Goal: Check status: Check status

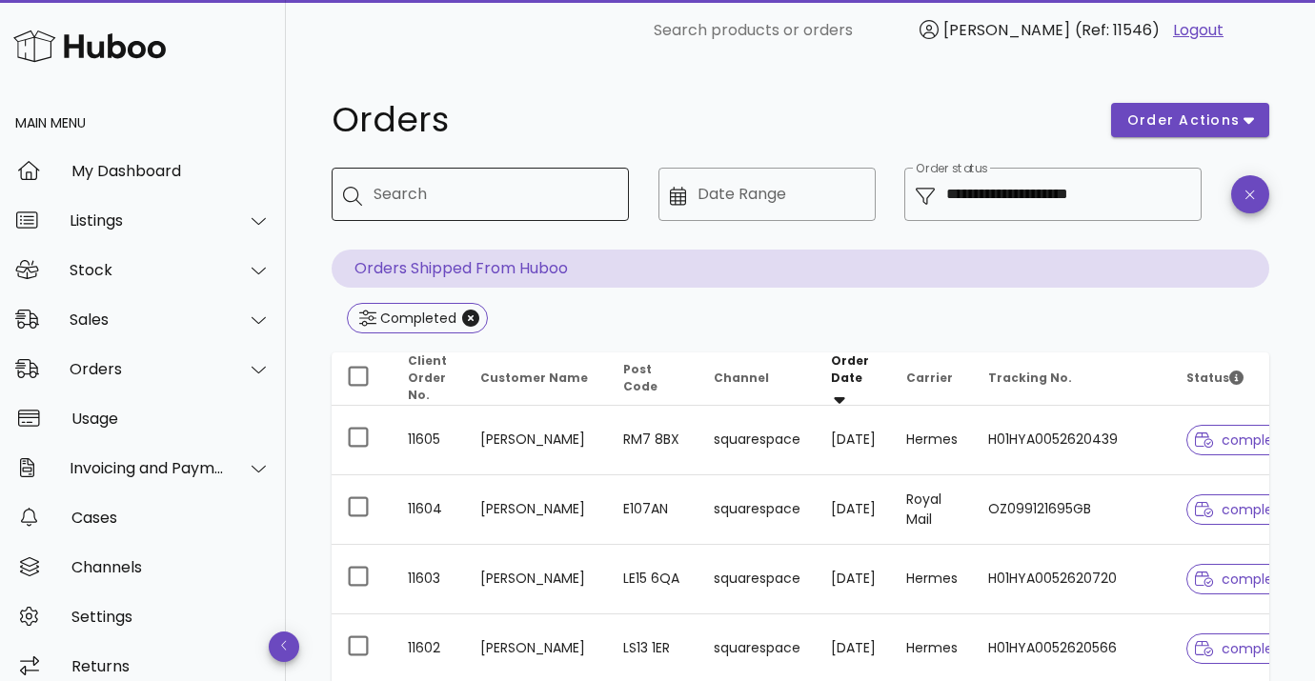
click at [407, 191] on div "Search" at bounding box center [493, 194] width 240 height 53
type input "****"
click at [465, 318] on icon "Close" at bounding box center [470, 318] width 17 height 17
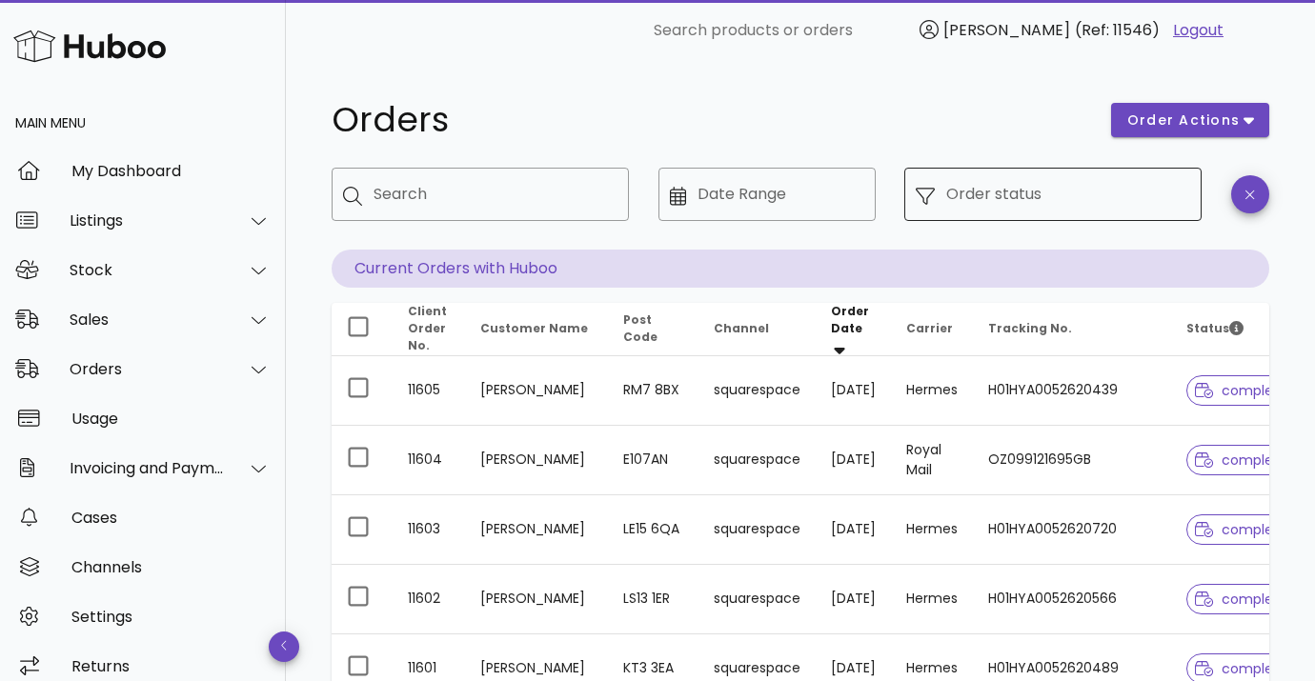
click at [952, 184] on div "Order status" at bounding box center [1068, 194] width 244 height 53
click at [907, 196] on div "​ Order status" at bounding box center [1052, 194] width 297 height 53
click at [926, 192] on icon at bounding box center [925, 196] width 19 height 19
click at [1032, 194] on input "Order status" at bounding box center [1068, 194] width 244 height 30
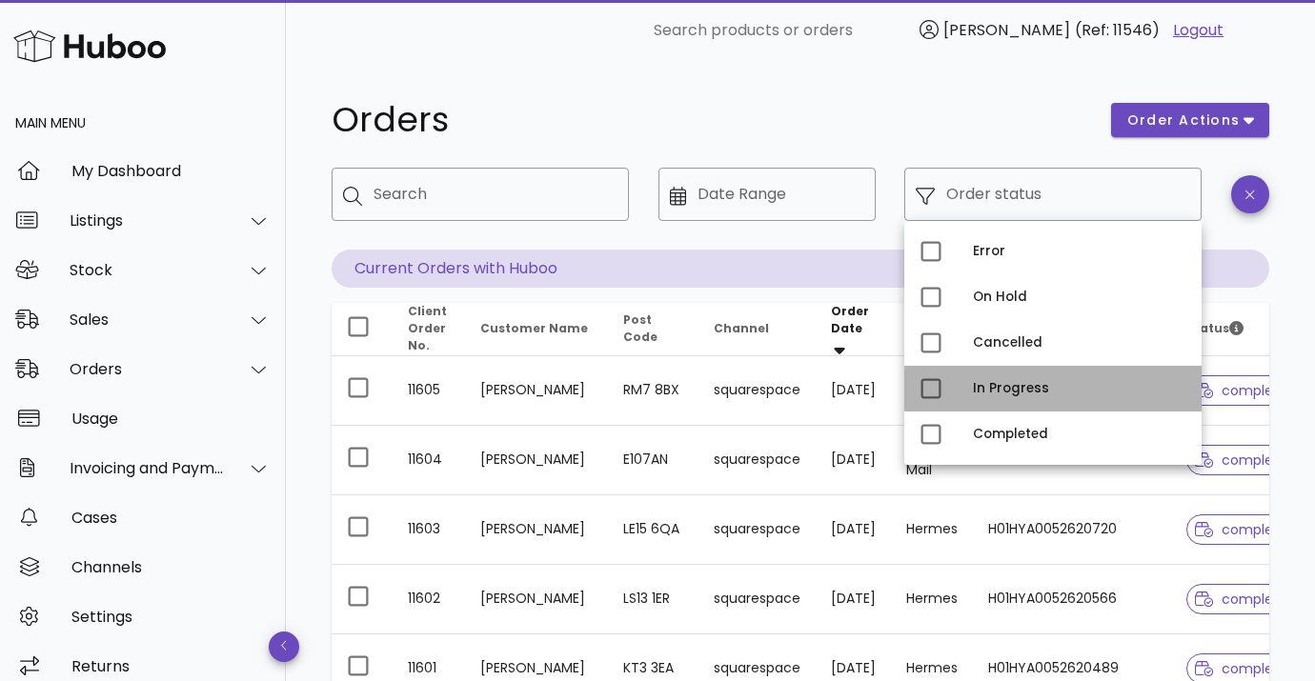
click at [972, 383] on div "In Progress" at bounding box center [1052, 389] width 297 height 46
type input "**********"
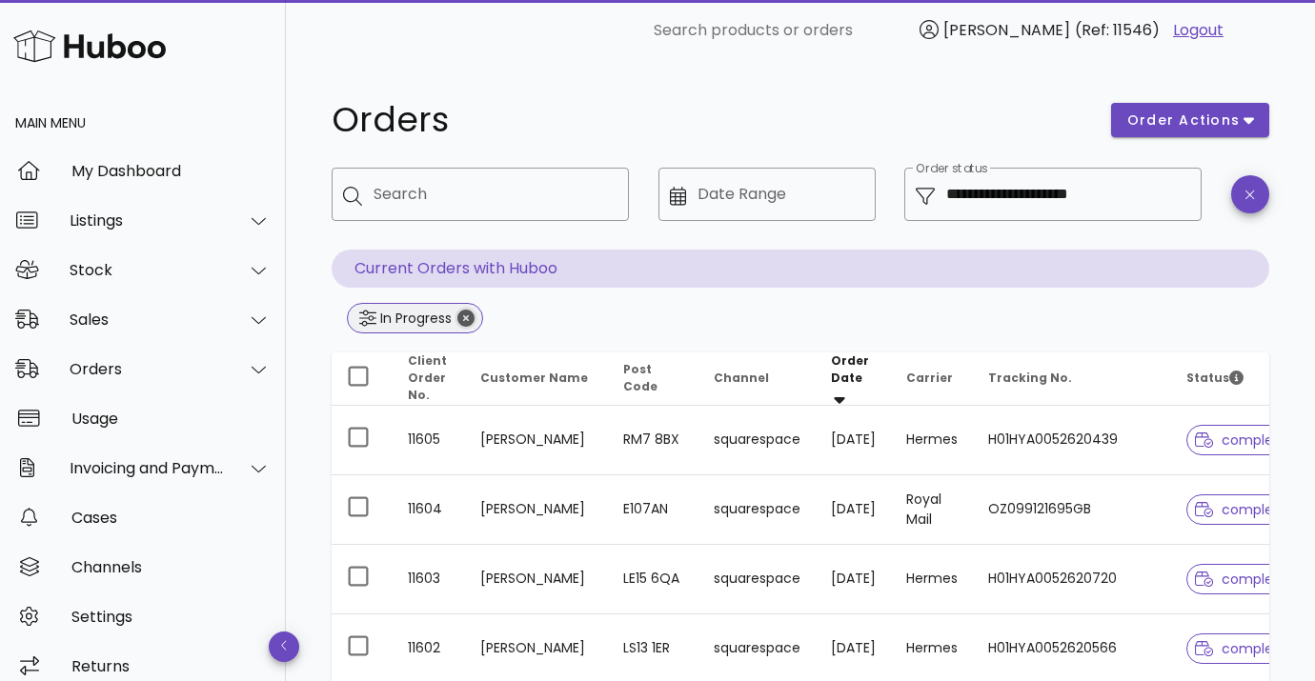
click at [466, 322] on icon "Close" at bounding box center [465, 318] width 17 height 17
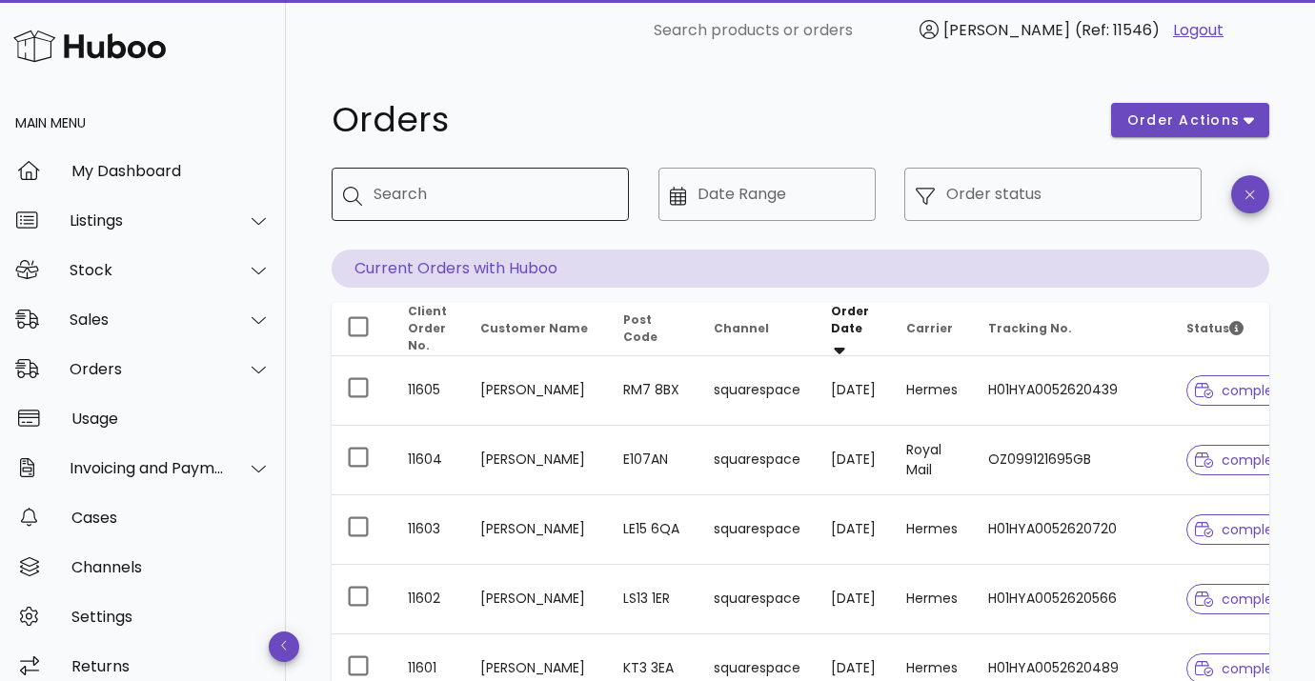
click at [408, 194] on input "Search" at bounding box center [493, 194] width 240 height 30
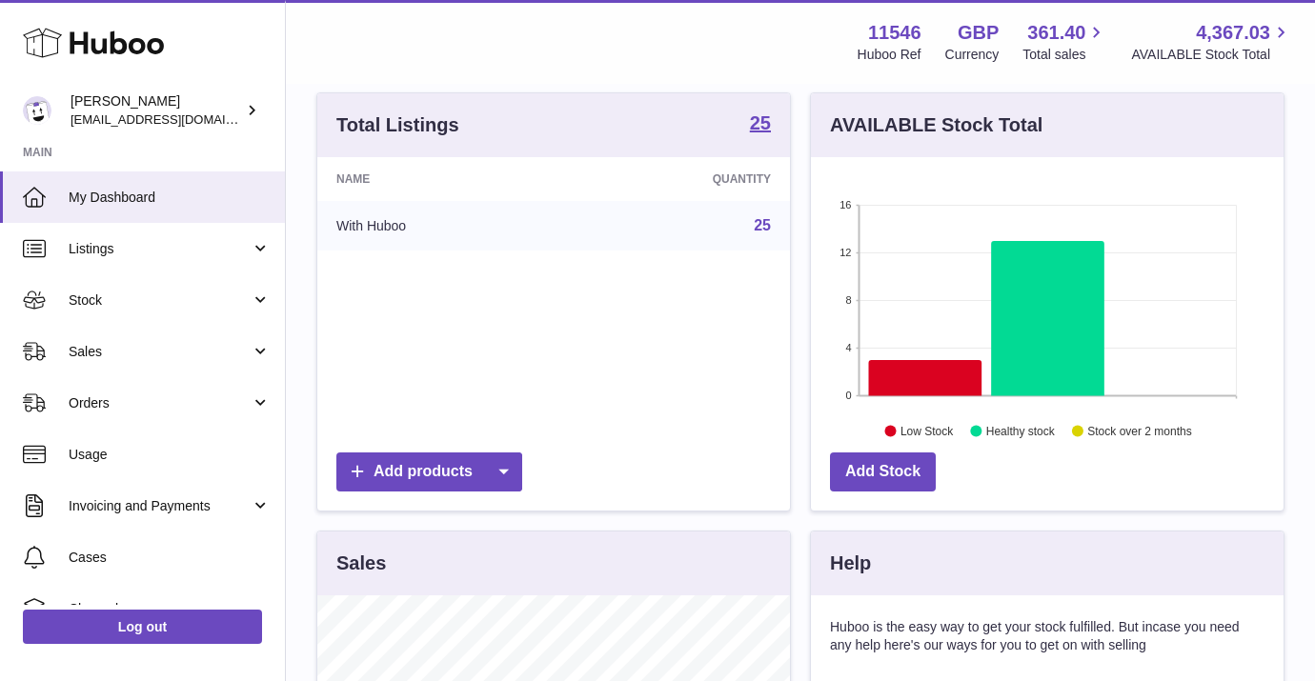
scroll to position [201, 0]
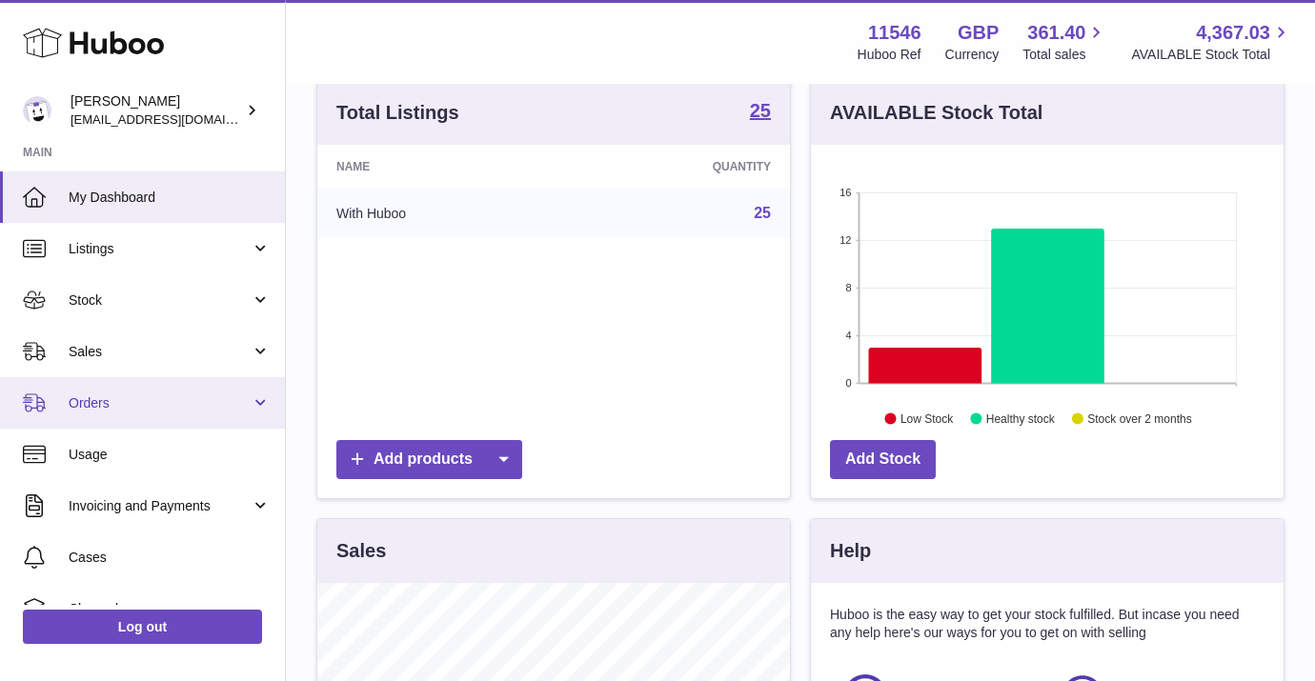
click at [253, 396] on link "Orders" at bounding box center [142, 402] width 285 height 51
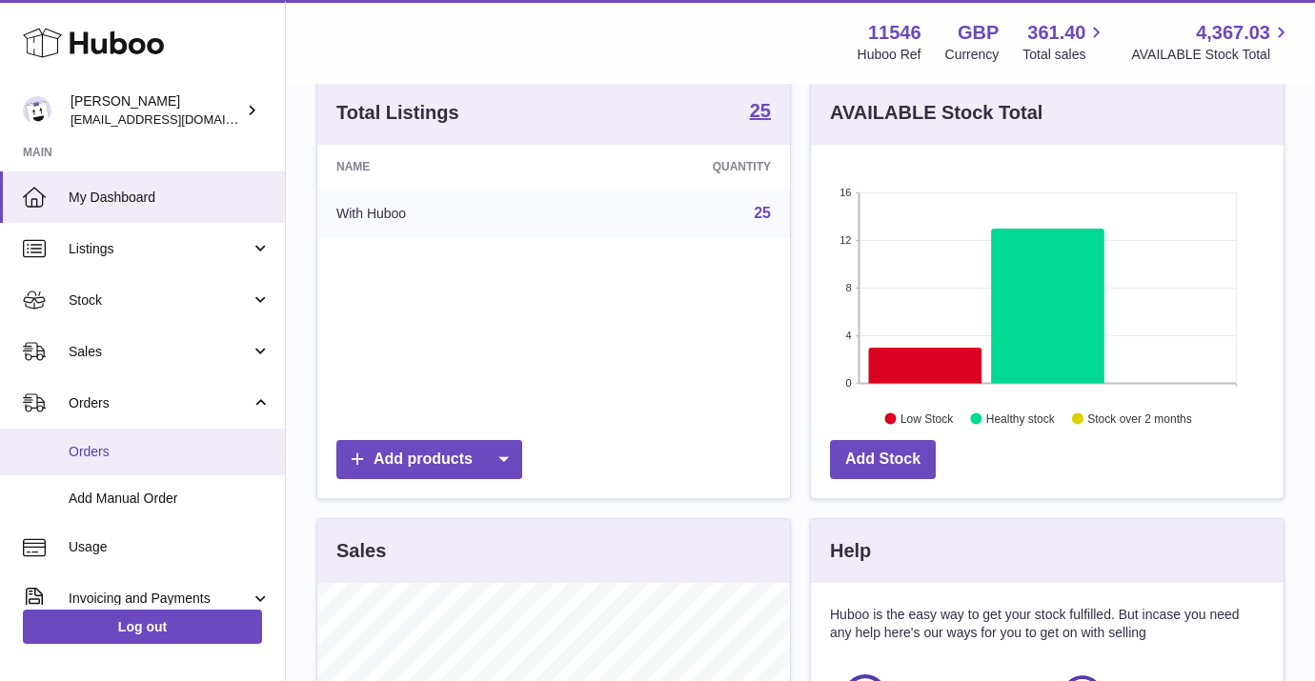
click at [179, 452] on span "Orders" at bounding box center [170, 452] width 202 height 18
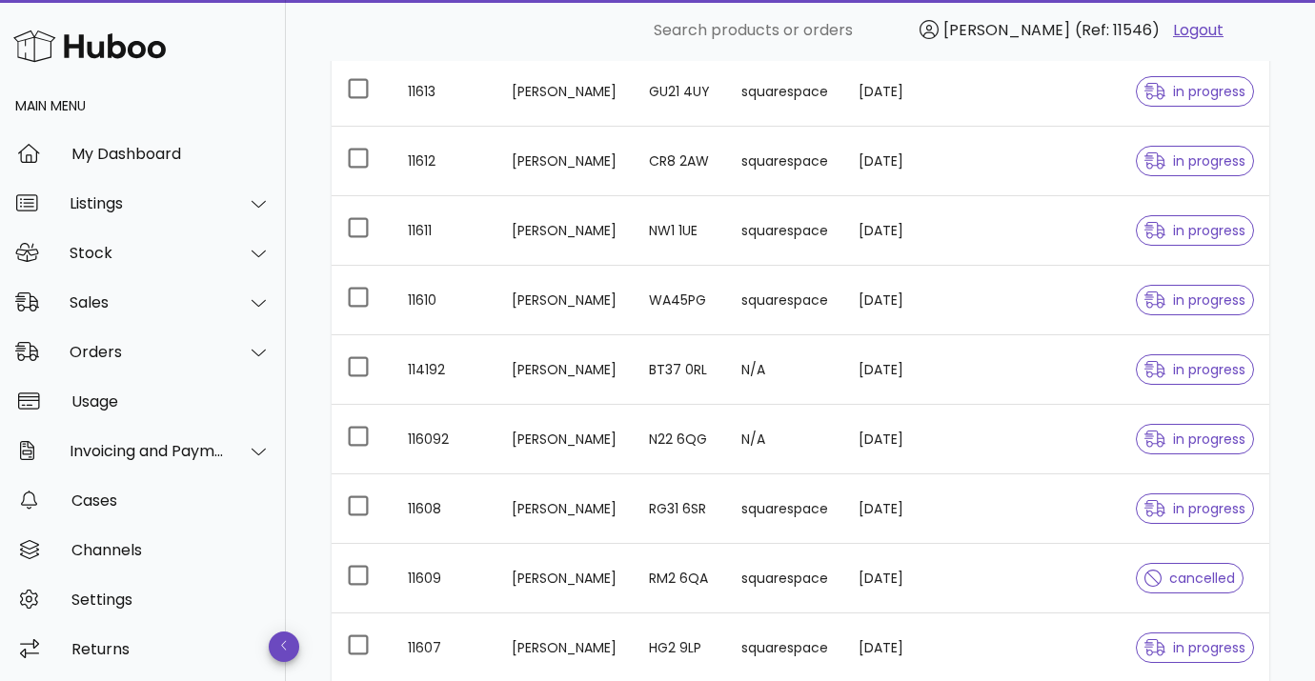
scroll to position [306, 0]
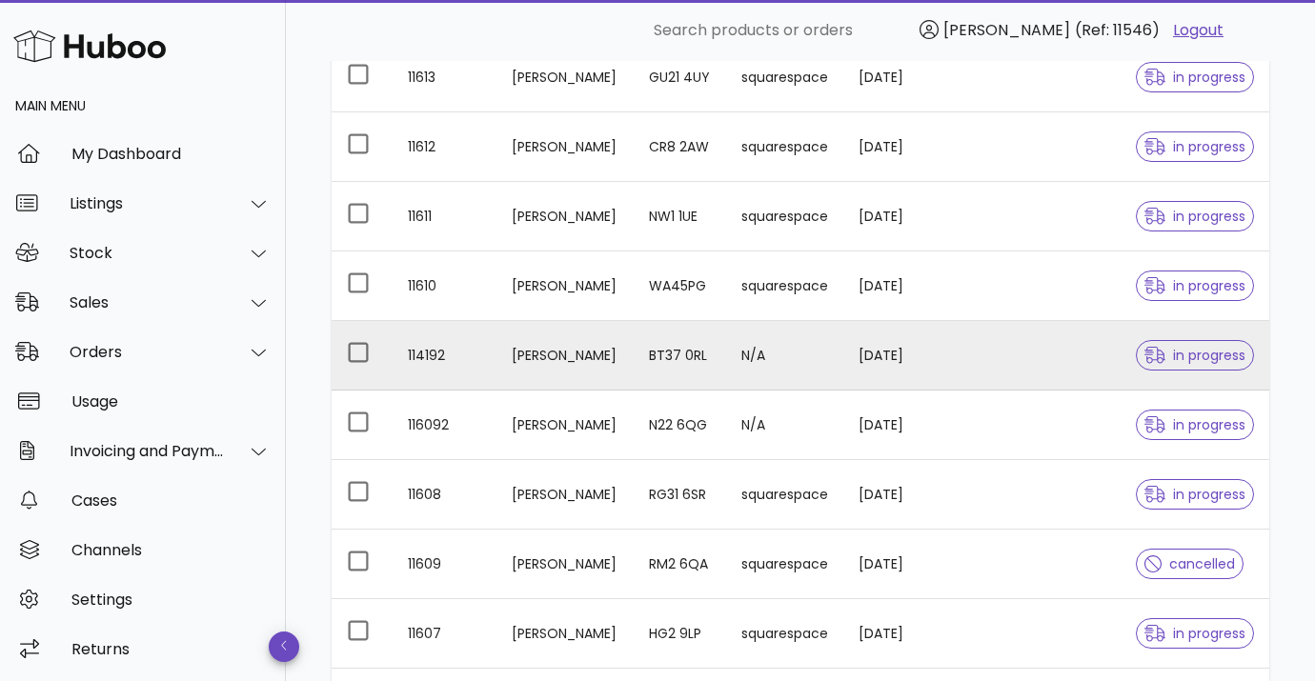
click at [561, 355] on td "[PERSON_NAME]" at bounding box center [564, 356] width 137 height 70
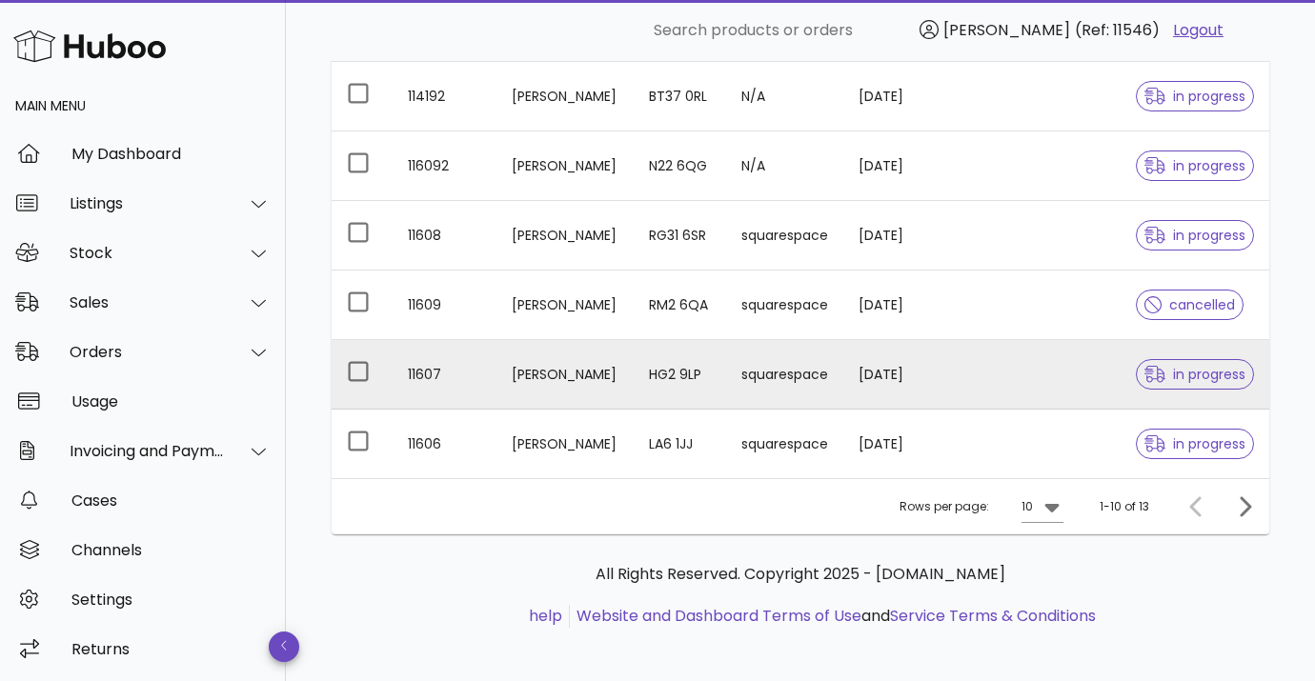
scroll to position [573, 0]
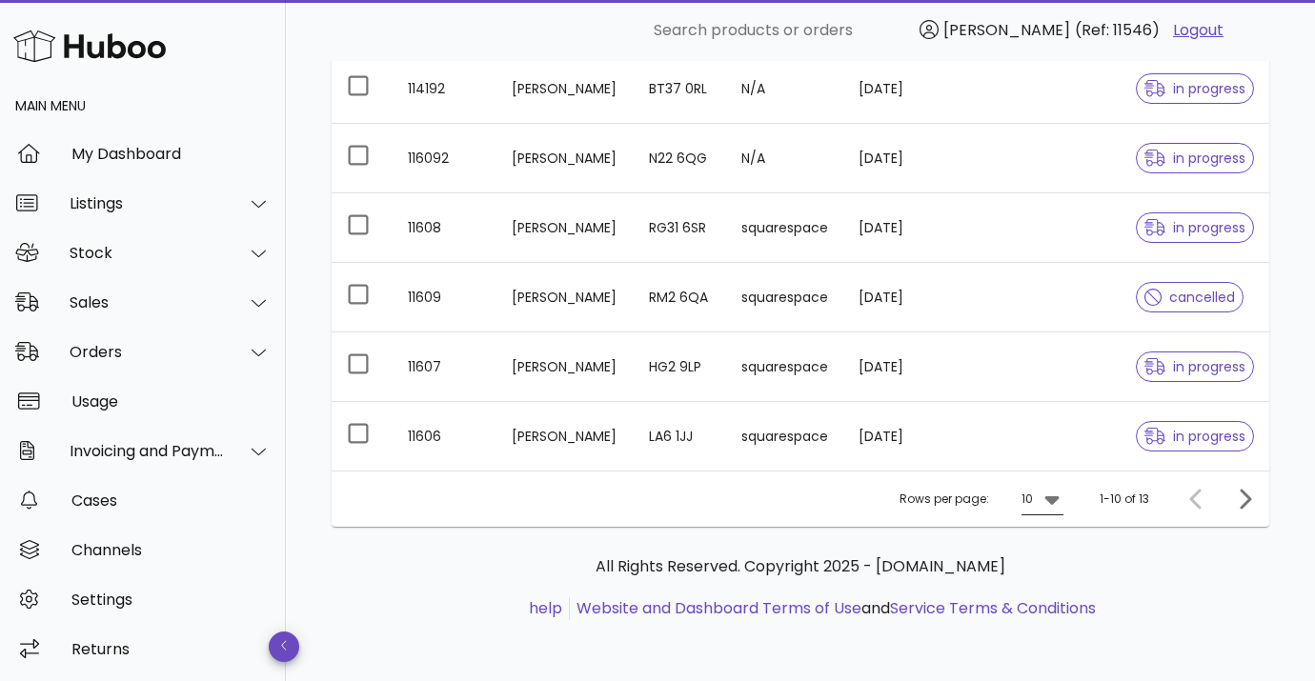
click at [1059, 499] on icon at bounding box center [1051, 499] width 23 height 23
click at [1049, 600] on div "50" at bounding box center [1047, 605] width 19 height 18
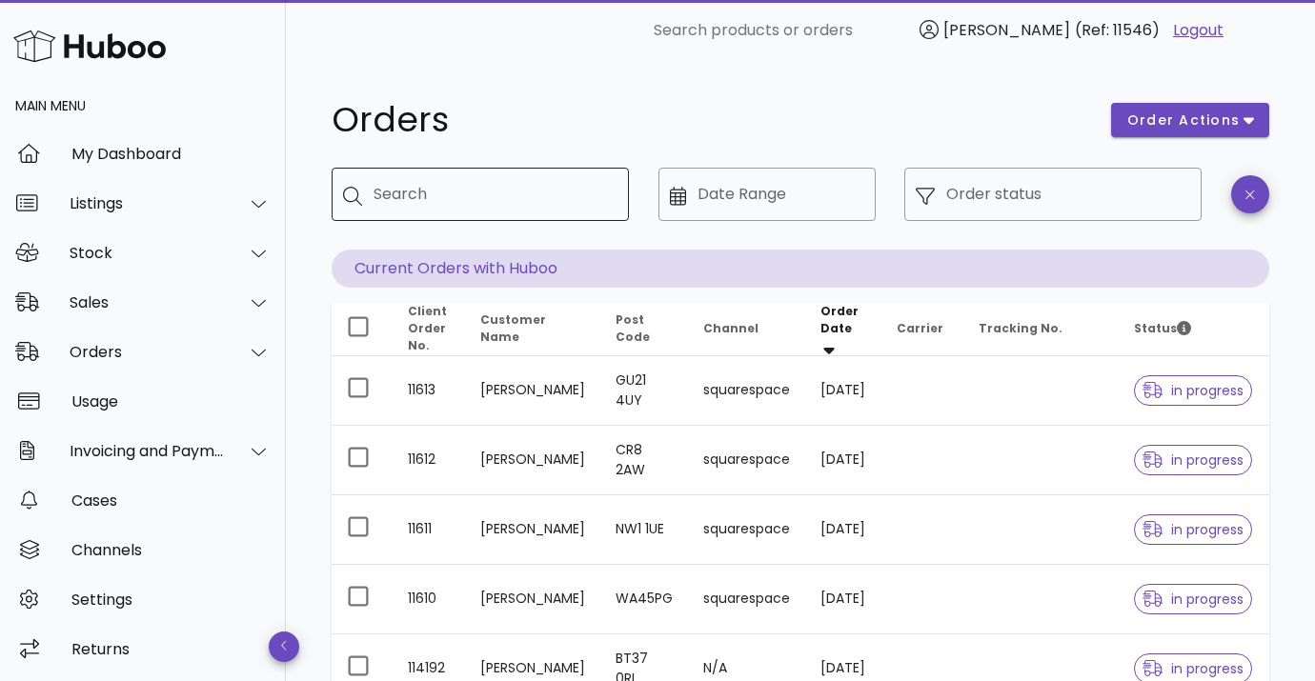
click at [423, 199] on input "Search" at bounding box center [493, 194] width 240 height 30
type input "**********"
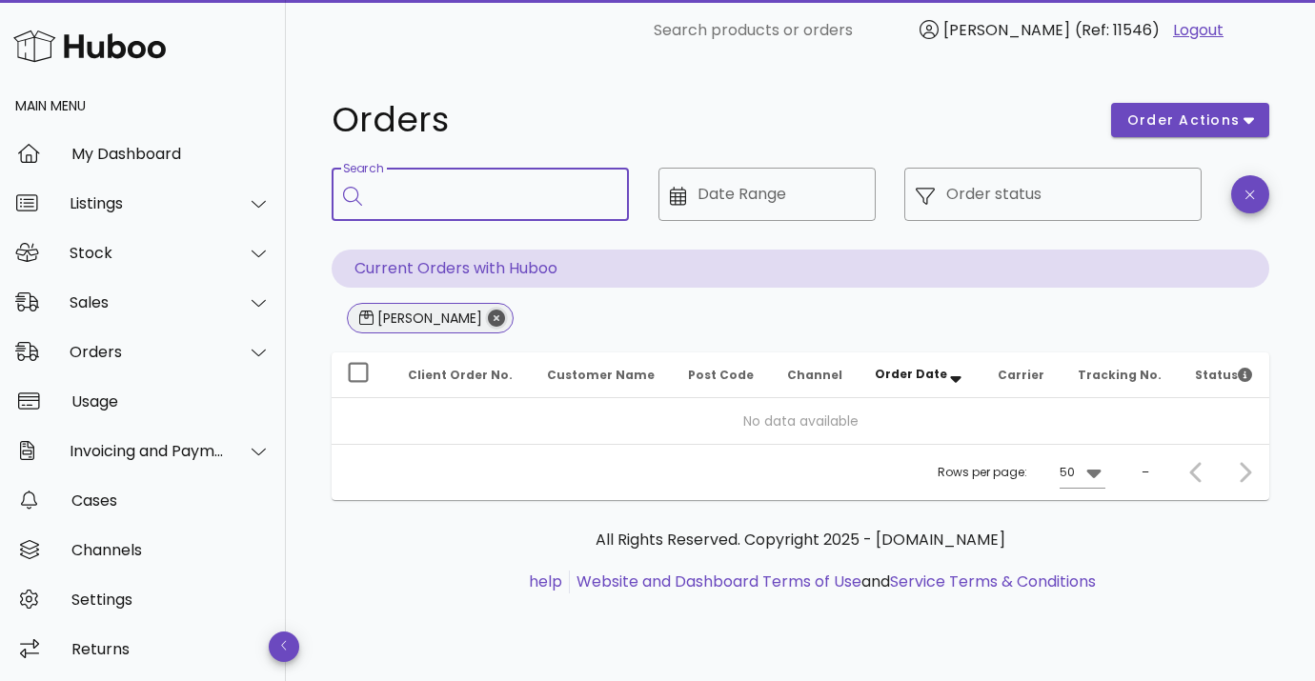
click at [488, 318] on icon "Close" at bounding box center [496, 318] width 17 height 17
